Goal: Task Accomplishment & Management: Complete application form

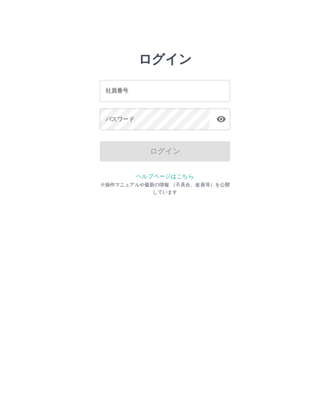
click at [192, 95] on input "社員番号" at bounding box center [165, 91] width 131 height 22
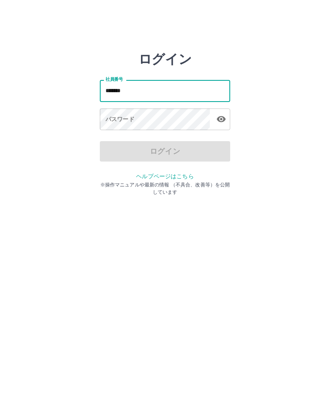
type input "*******"
click at [113, 117] on div "パスワード パスワード" at bounding box center [165, 120] width 131 height 23
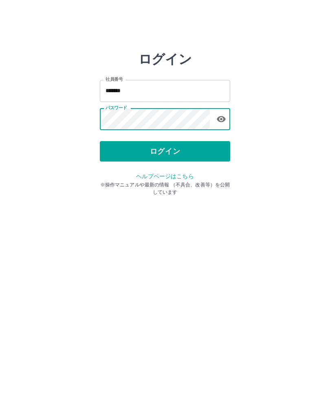
click at [132, 149] on button "ログイン" at bounding box center [165, 151] width 131 height 20
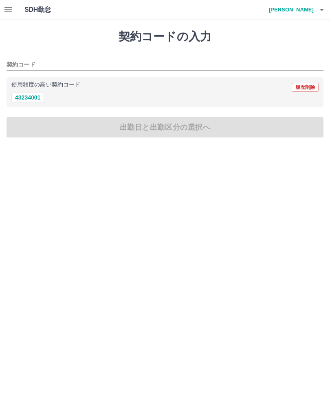
click at [34, 113] on div "契約コードの入力 契約コード 使用頻度の高い契約コード 履歴削除 43234001 出勤日と出勤区分の選択へ" at bounding box center [165, 83] width 330 height 127
click at [30, 99] on button "43234001" at bounding box center [27, 98] width 33 height 10
type input "********"
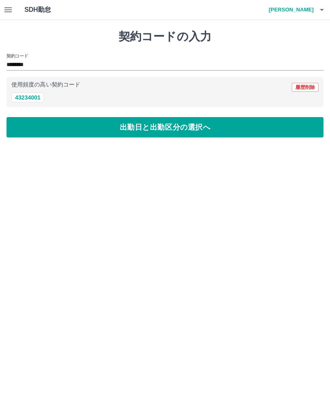
click at [295, 126] on button "出勤日と出勤区分の選択へ" at bounding box center [165, 127] width 317 height 20
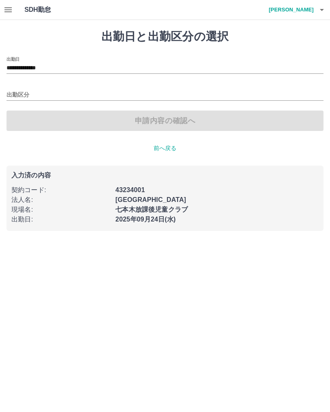
click at [26, 95] on input "出勤区分" at bounding box center [165, 95] width 317 height 10
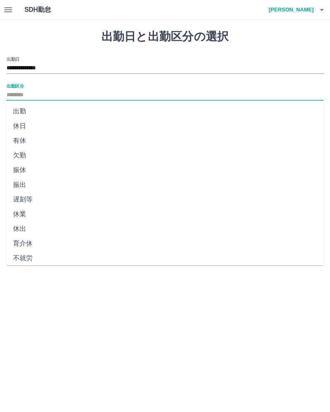
click at [25, 110] on li "出勤" at bounding box center [165, 111] width 317 height 15
type input "**"
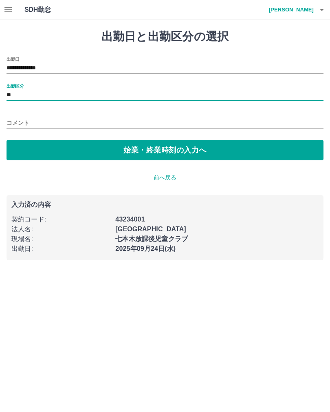
click at [280, 158] on button "始業・終業時刻の入力へ" at bounding box center [165, 150] width 317 height 20
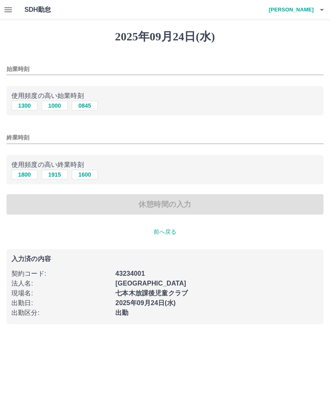
click at [15, 71] on input "始業時刻" at bounding box center [165, 69] width 317 height 12
type input "****"
click at [15, 142] on input "終業時刻" at bounding box center [165, 138] width 317 height 12
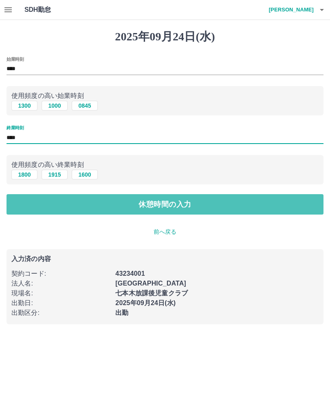
type input "****"
click at [290, 213] on button "休憩時間の入力" at bounding box center [165, 204] width 317 height 20
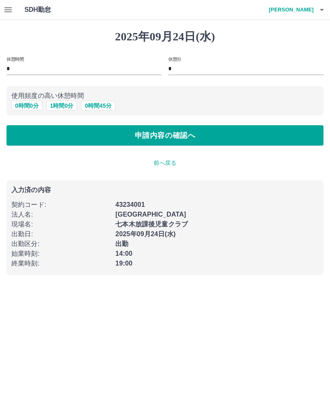
click at [6, 19] on button "button" at bounding box center [8, 10] width 16 height 20
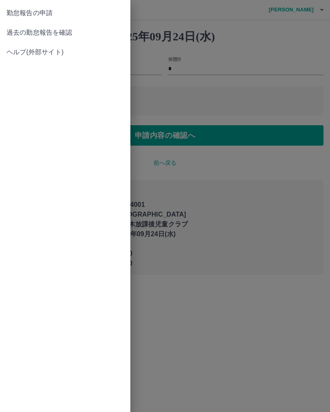
click at [16, 17] on span "勤怠報告の申請" at bounding box center [65, 13] width 117 height 10
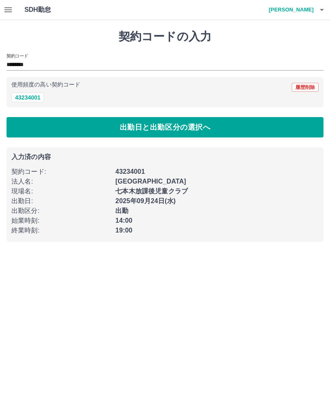
click at [4, 7] on icon "button" at bounding box center [8, 10] width 10 height 10
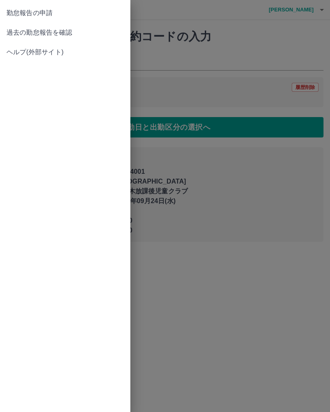
click at [27, 35] on span "過去の勤怠報告を確認" at bounding box center [65, 33] width 117 height 10
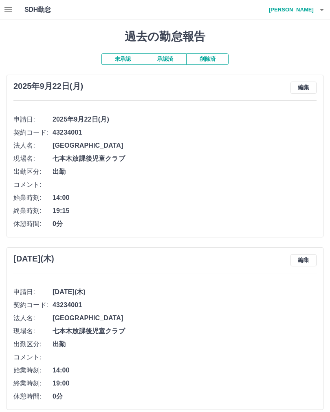
click at [171, 56] on button "承認済" at bounding box center [165, 58] width 42 height 11
click at [111, 59] on button "未承認" at bounding box center [123, 58] width 42 height 11
click at [160, 59] on button "承認済" at bounding box center [165, 58] width 42 height 11
click at [119, 61] on button "未承認" at bounding box center [123, 58] width 42 height 11
click at [6, 18] on button "button" at bounding box center [8, 10] width 16 height 20
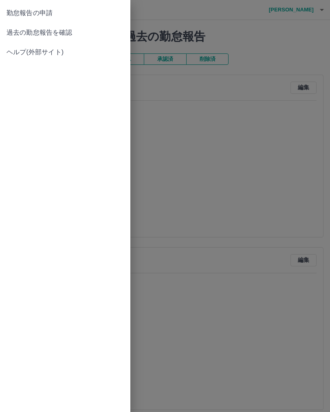
click at [15, 16] on span "勤怠報告の申請" at bounding box center [65, 13] width 117 height 10
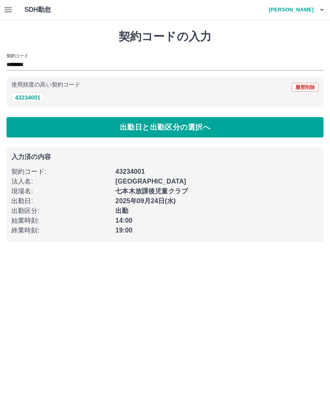
click at [25, 100] on button "43234001" at bounding box center [27, 98] width 33 height 10
click at [29, 93] on button "43234001" at bounding box center [27, 98] width 33 height 10
click at [250, 129] on button "出勤日と出勤区分の選択へ" at bounding box center [165, 127] width 317 height 20
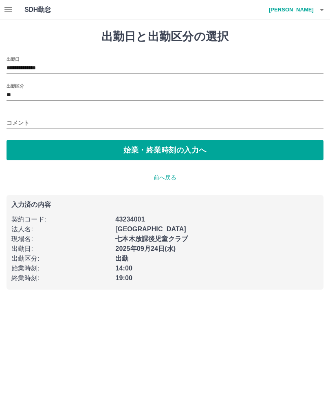
click at [197, 124] on input "コメント" at bounding box center [165, 123] width 317 height 12
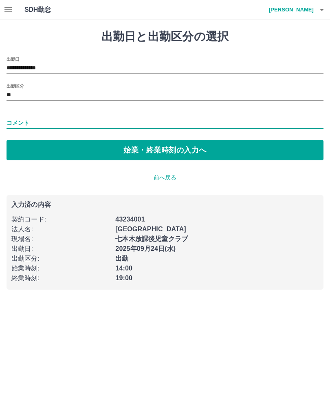
click at [231, 148] on button "始業・終業時刻の入力へ" at bounding box center [165, 150] width 317 height 20
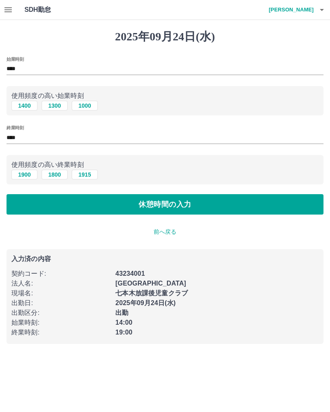
click at [277, 211] on button "休憩時間の入力" at bounding box center [165, 204] width 317 height 20
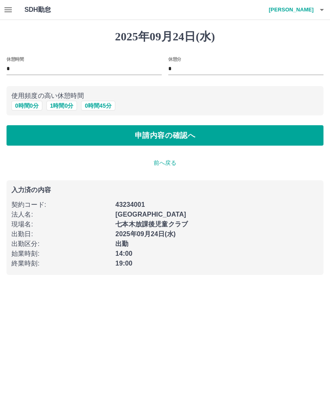
click at [306, 140] on button "申請内容の確認へ" at bounding box center [165, 135] width 317 height 20
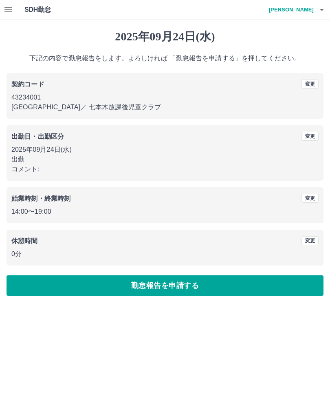
click at [272, 287] on button "勤怠報告を申請する" at bounding box center [165, 285] width 317 height 20
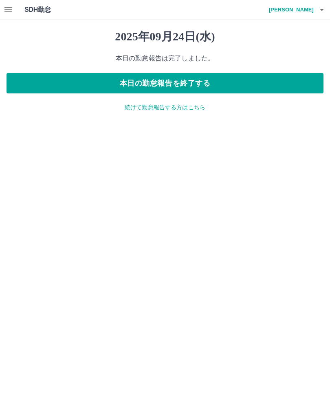
click at [313, 13] on h4 "清水　優里奈" at bounding box center [289, 10] width 49 height 20
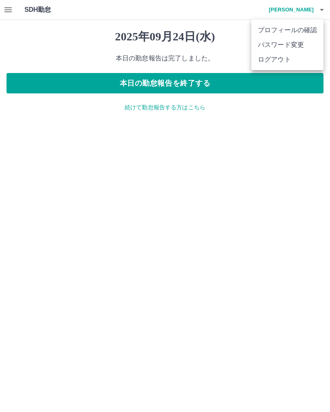
click at [288, 65] on li "ログアウト" at bounding box center [288, 59] width 72 height 15
